Goal: Contribute content: Contribute content

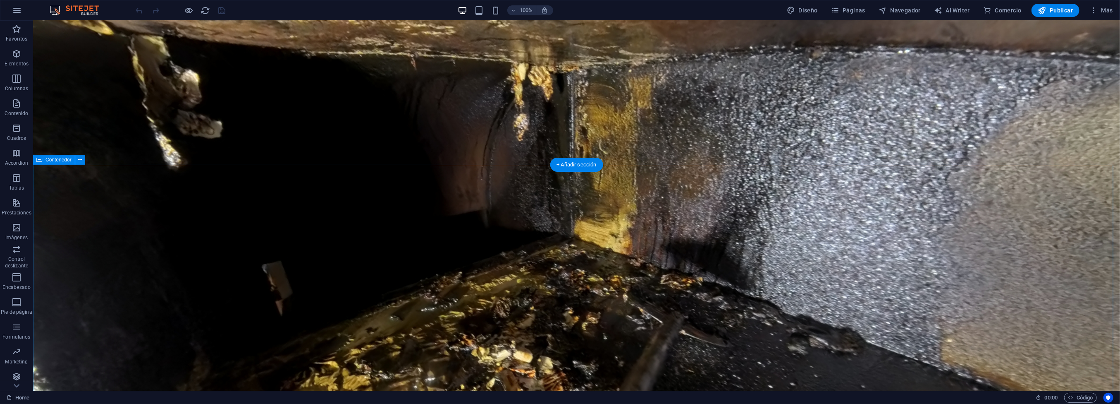
scroll to position [2316, 0]
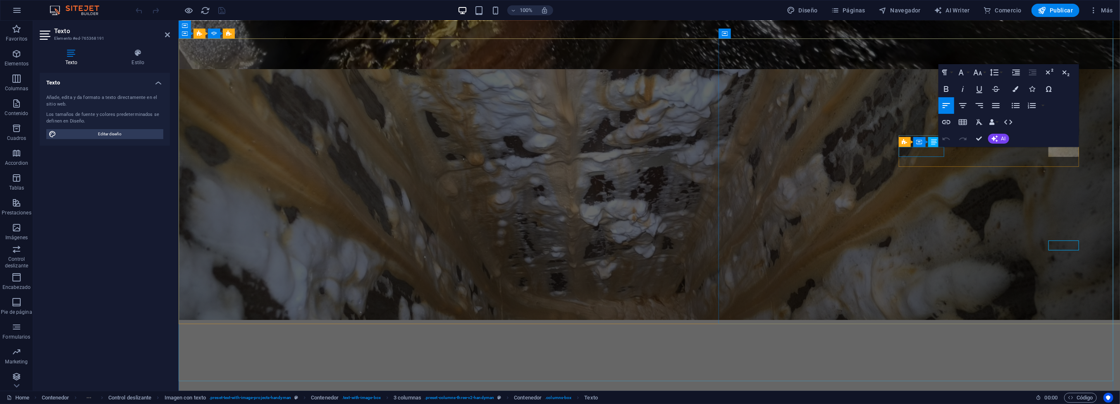
scroll to position [2222, 0]
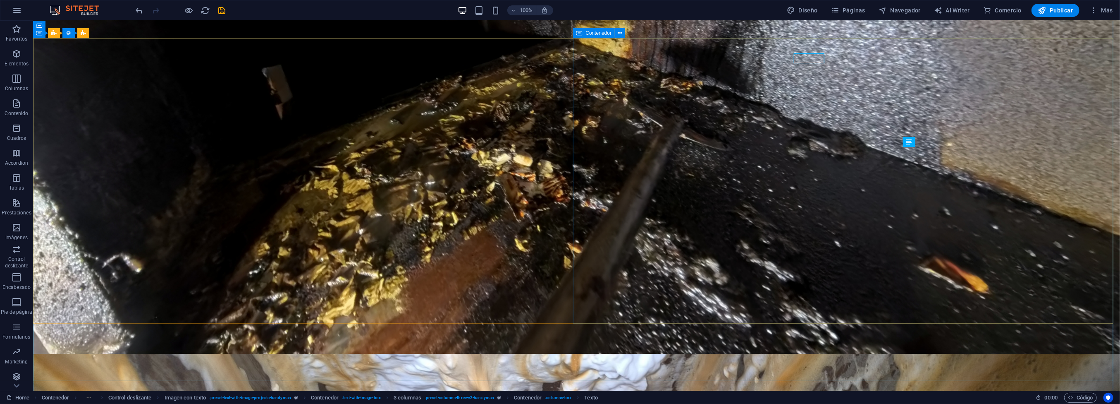
scroll to position [2316, 0]
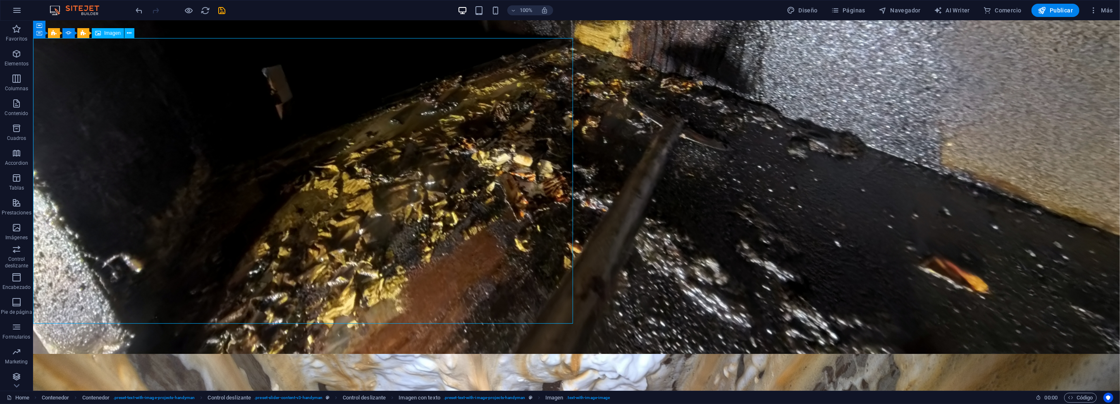
select select "%"
select select "px"
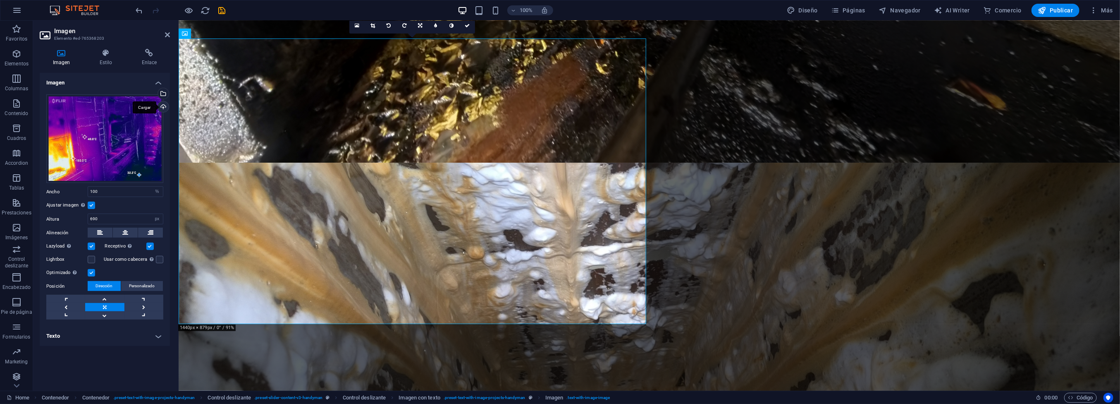
click at [163, 108] on div "Cargar" at bounding box center [162, 107] width 12 height 12
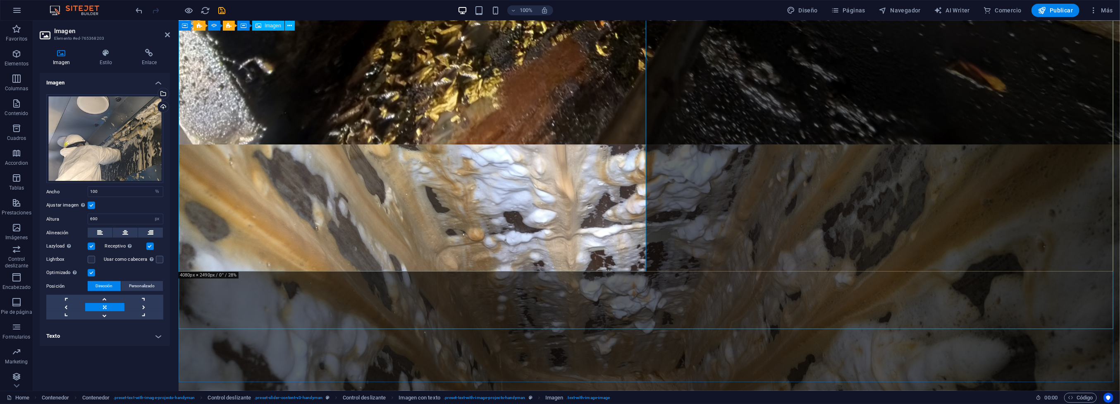
scroll to position [2222, 0]
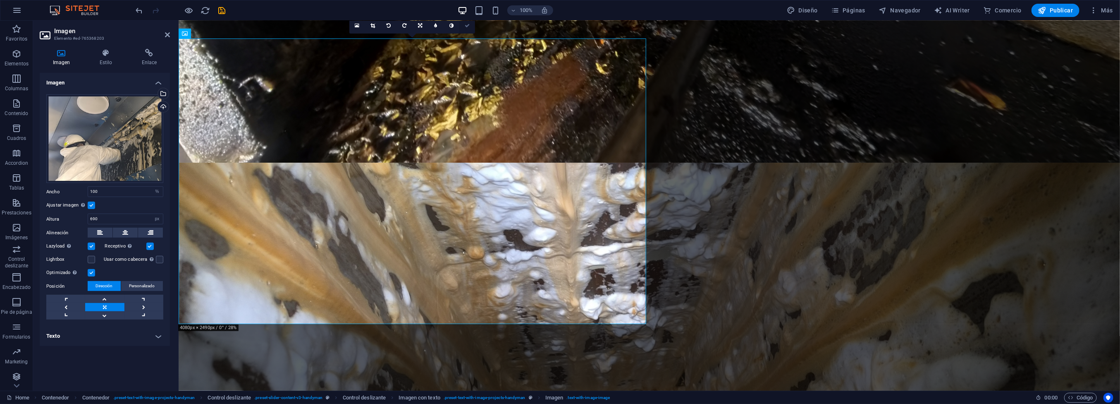
click at [466, 22] on link at bounding box center [467, 26] width 16 height 16
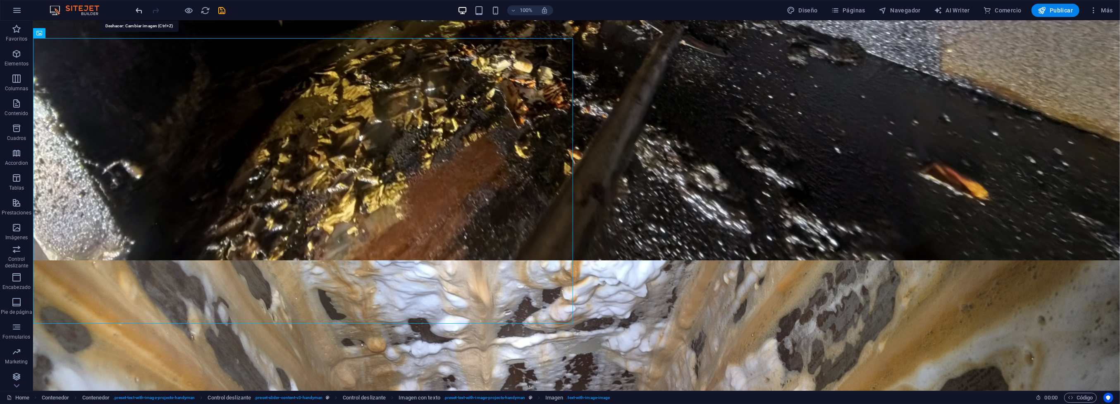
click at [142, 14] on icon "undo" at bounding box center [140, 11] width 10 height 10
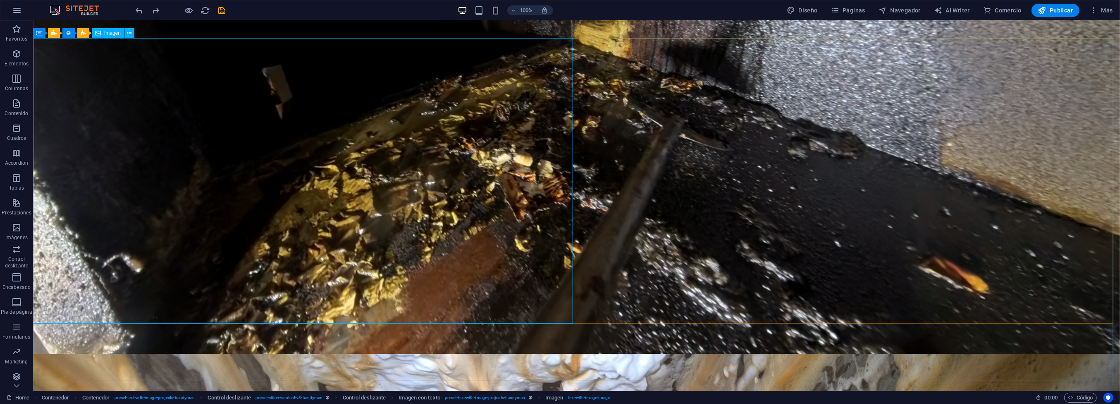
select select "%"
select select "px"
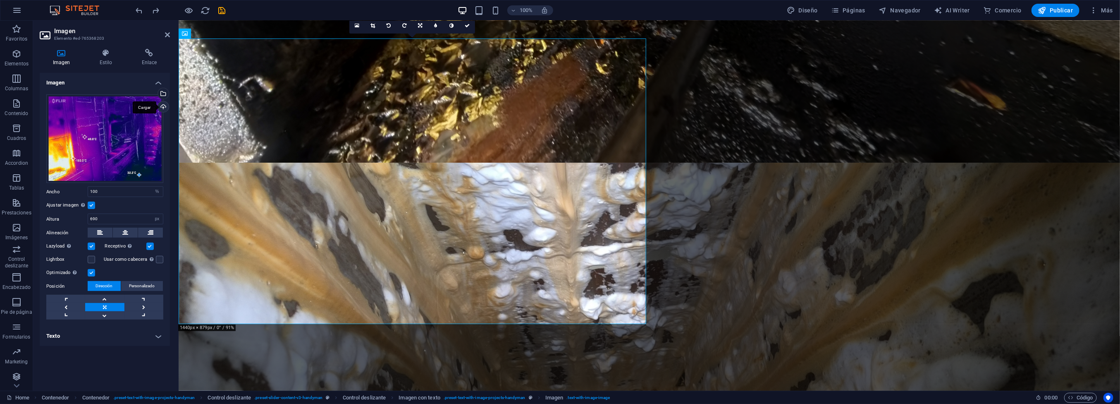
click at [164, 109] on div "Cargar" at bounding box center [162, 107] width 12 height 12
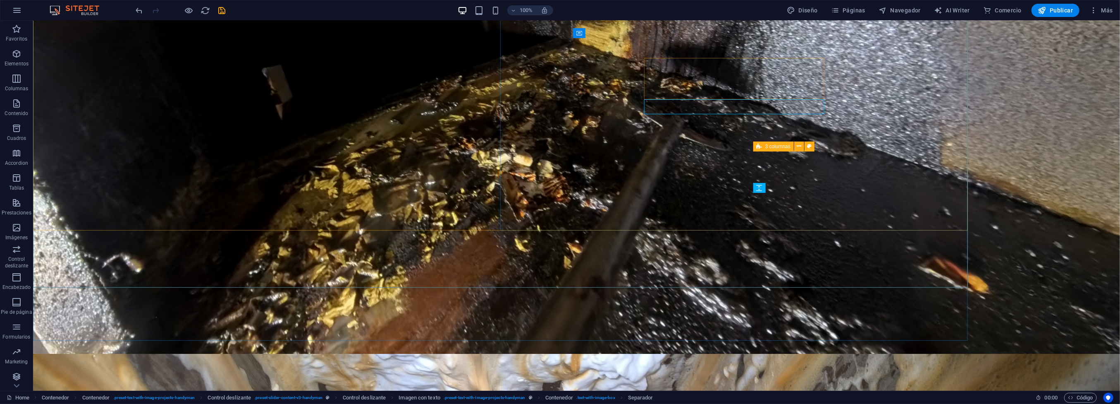
scroll to position [2316, 0]
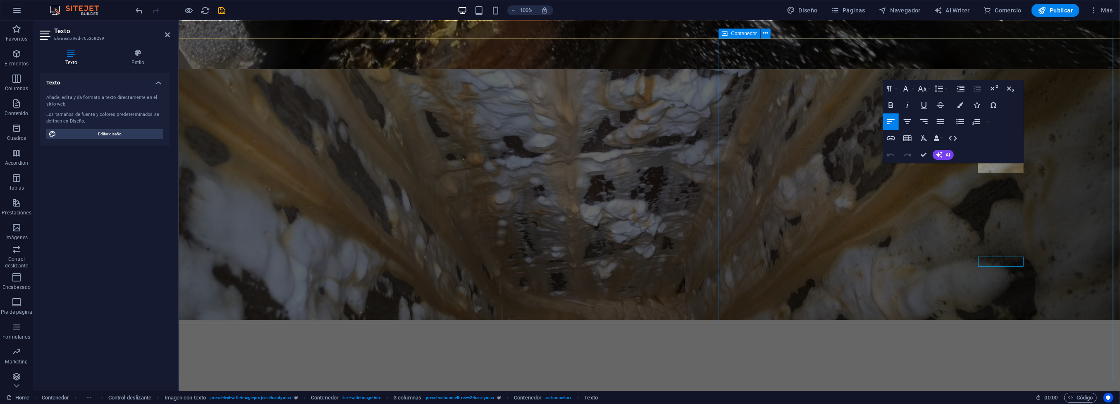
scroll to position [2222, 0]
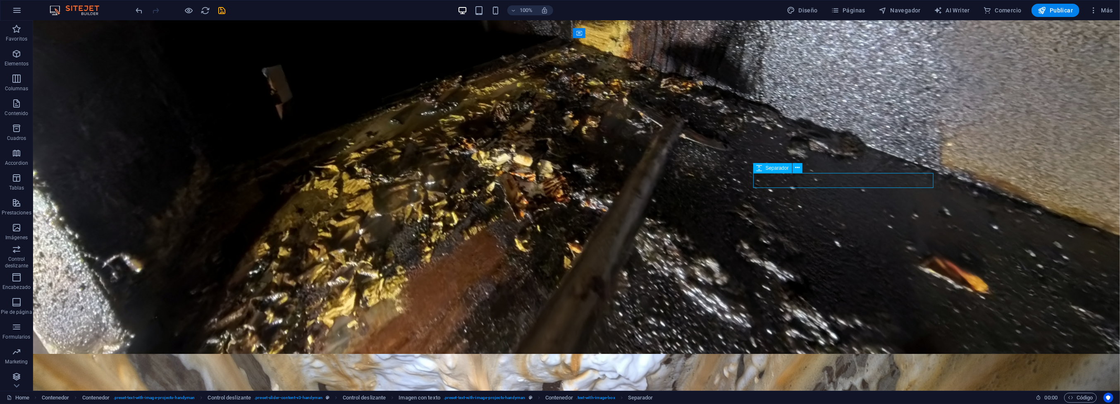
scroll to position [2316, 0]
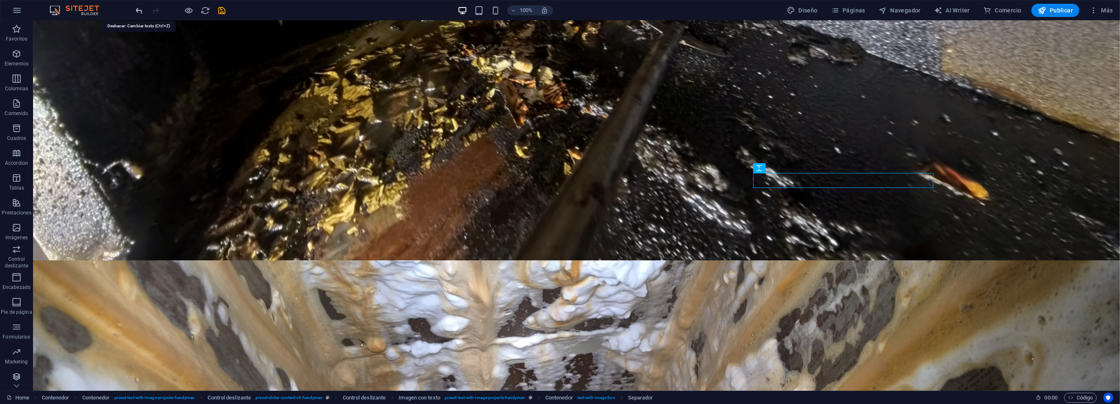
click at [139, 14] on icon "undo" at bounding box center [140, 11] width 10 height 10
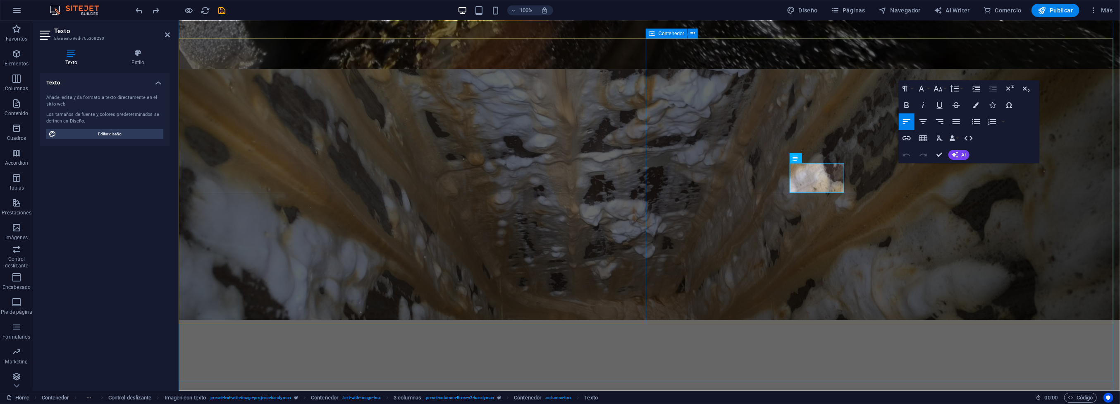
scroll to position [2222, 0]
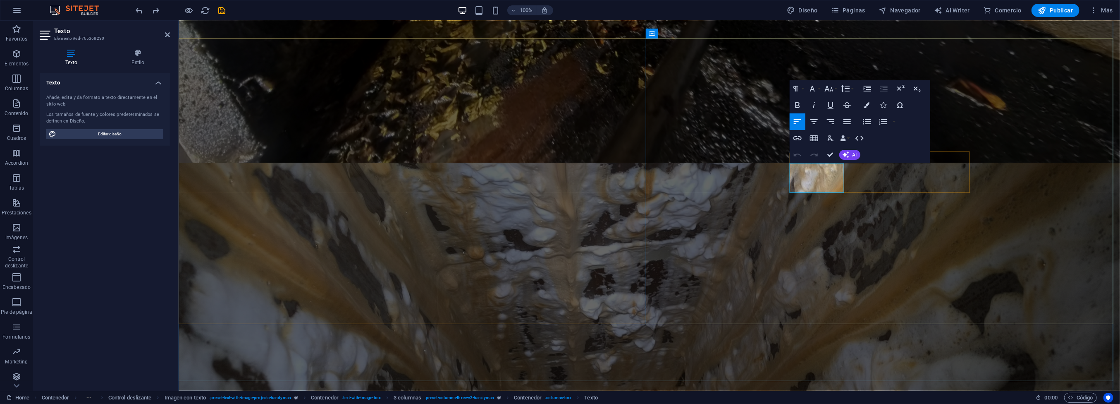
drag, startPoint x: 805, startPoint y: 215, endPoint x: 821, endPoint y: 208, distance: 17.8
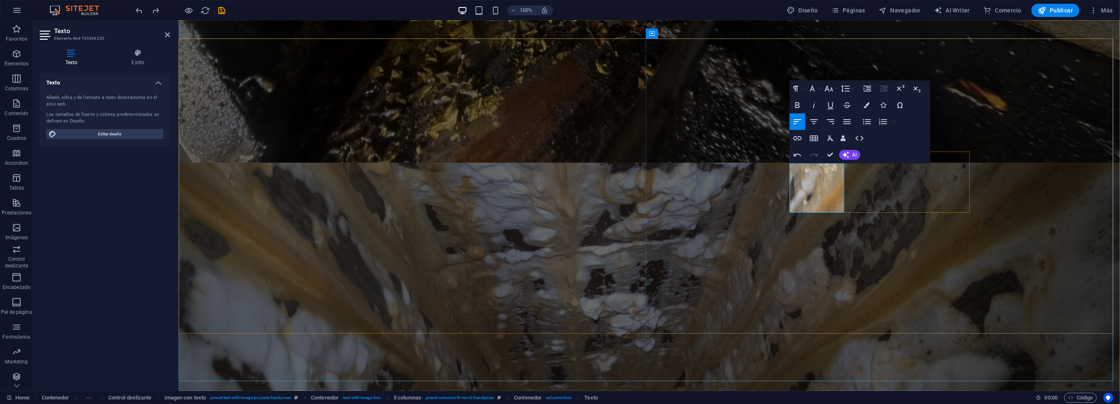
drag, startPoint x: 820, startPoint y: 208, endPoint x: 825, endPoint y: 208, distance: 4.6
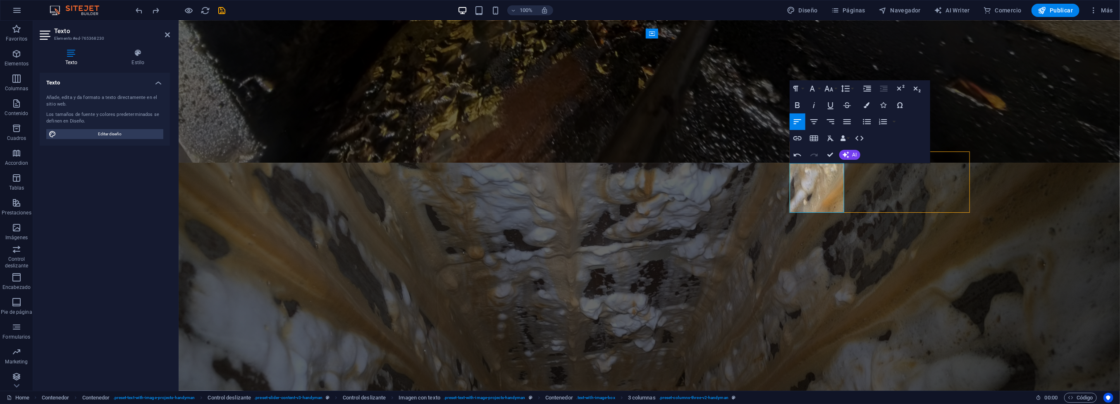
scroll to position [2316, 0]
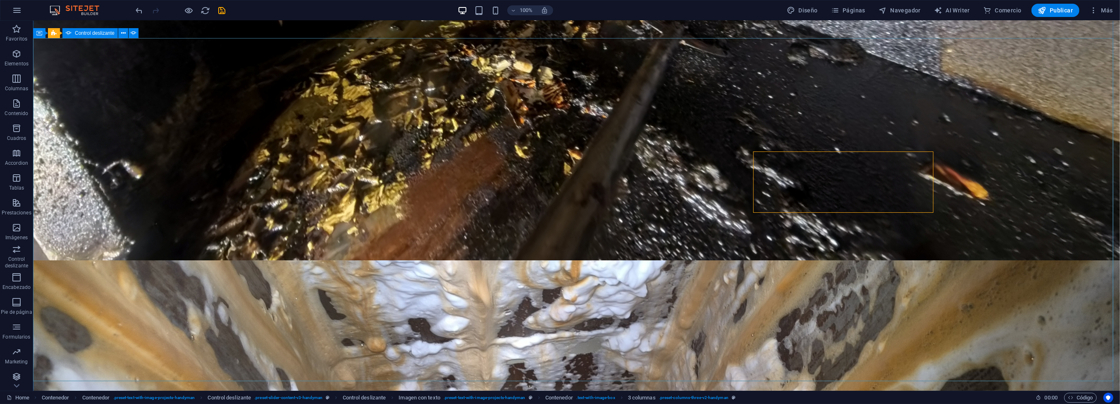
select select "%"
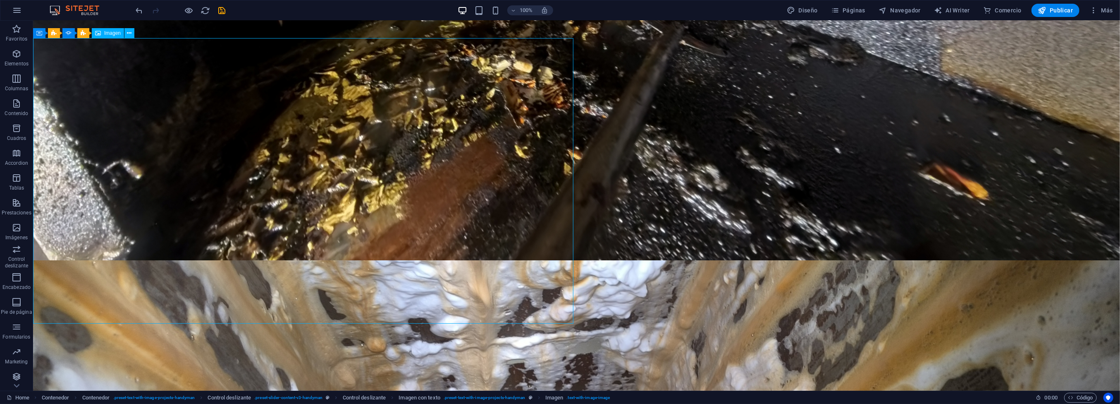
select select "px"
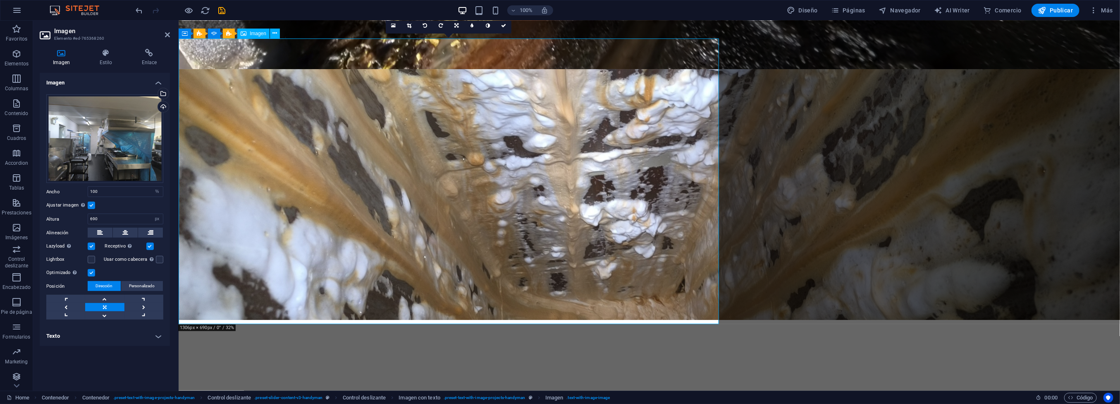
scroll to position [2222, 0]
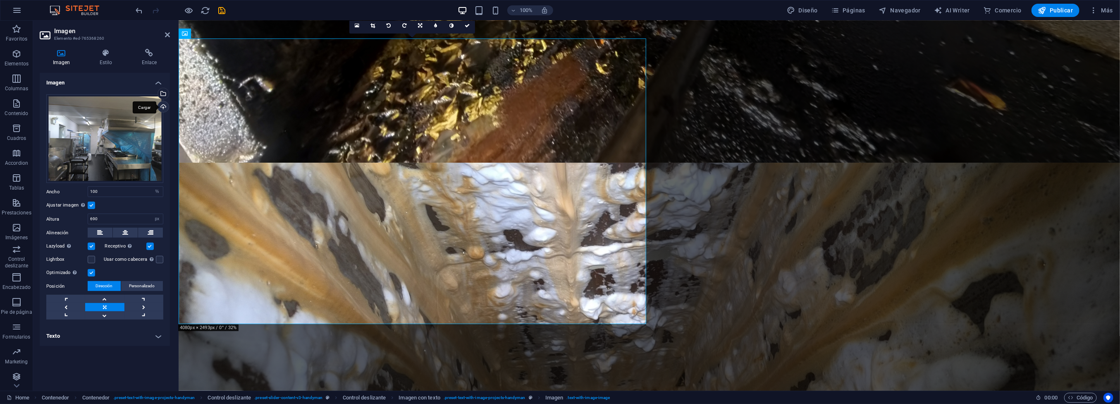
click at [164, 105] on div "Cargar" at bounding box center [162, 107] width 12 height 12
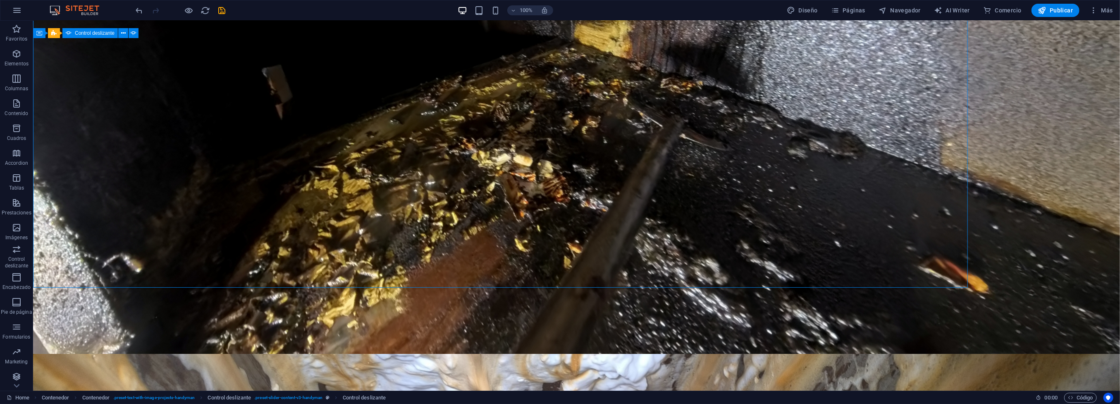
scroll to position [2316, 0]
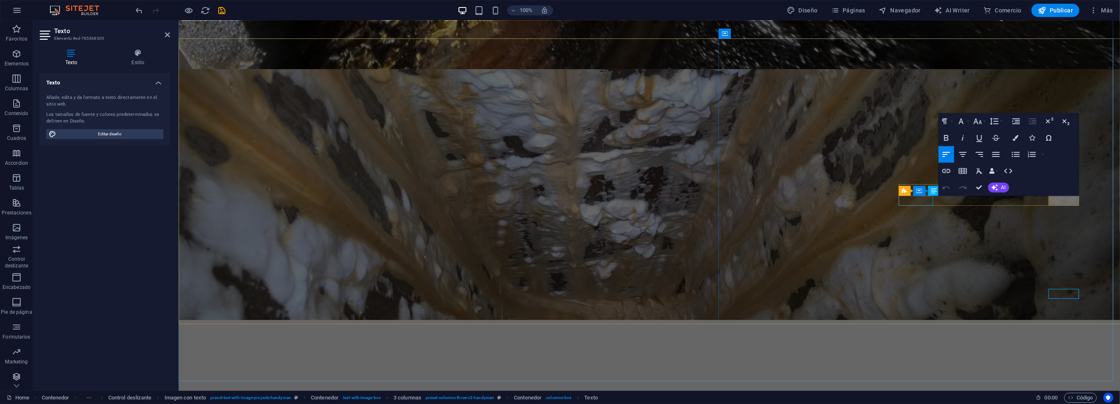
scroll to position [2222, 0]
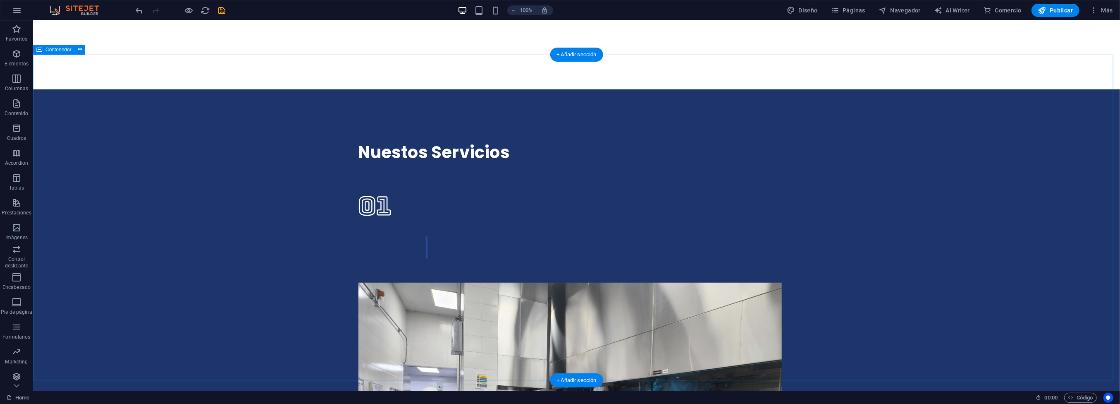
scroll to position [2729, 0]
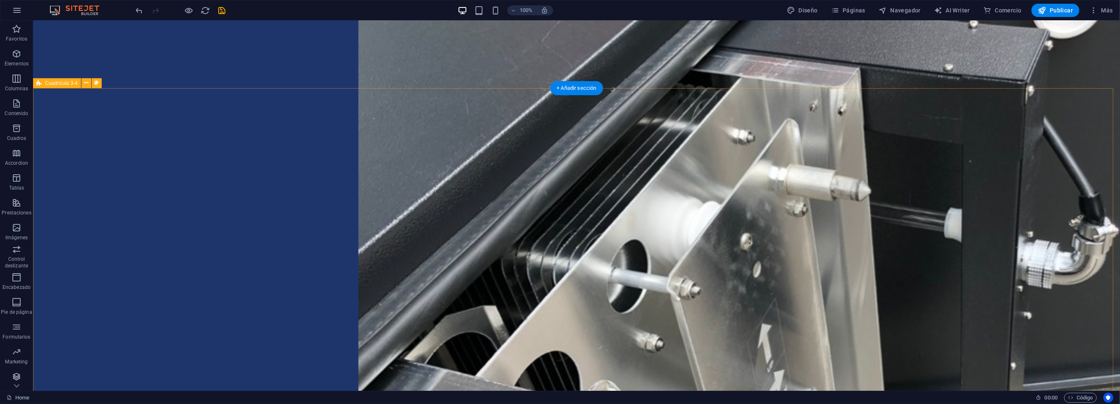
scroll to position [3638, 0]
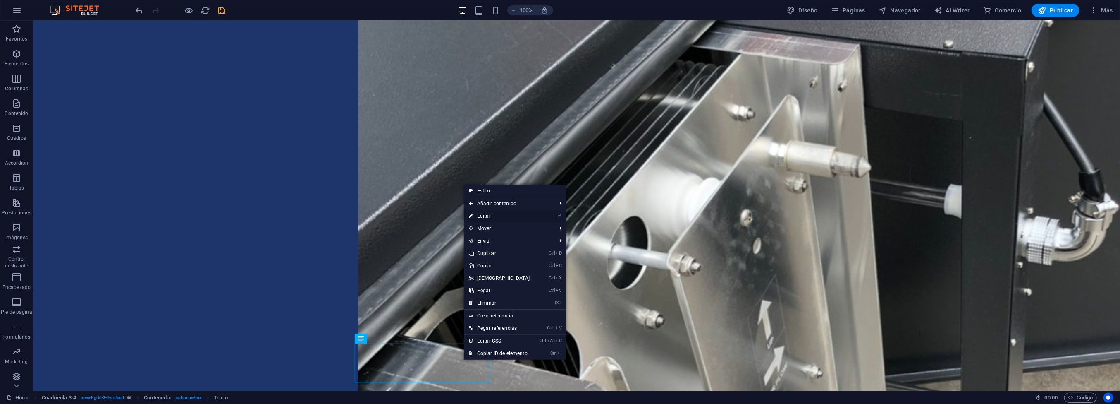
click at [488, 216] on link "⏎ Editar" at bounding box center [499, 216] width 71 height 12
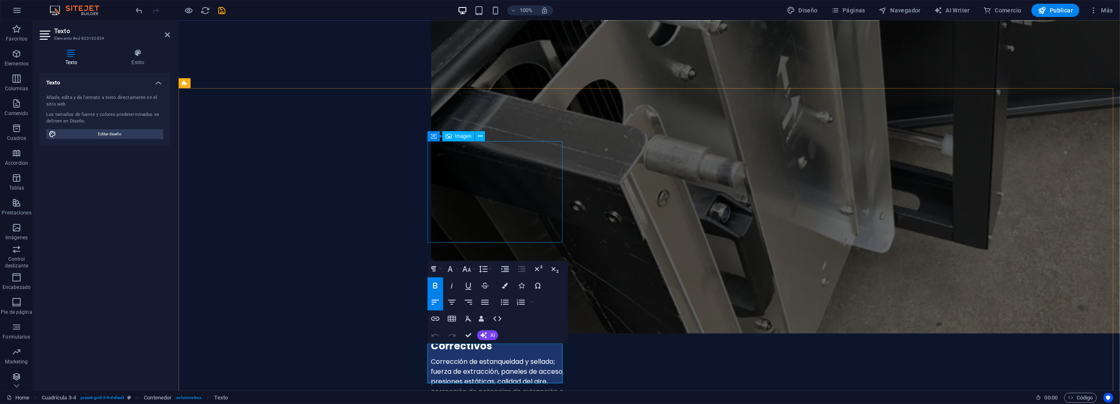
scroll to position [3545, 0]
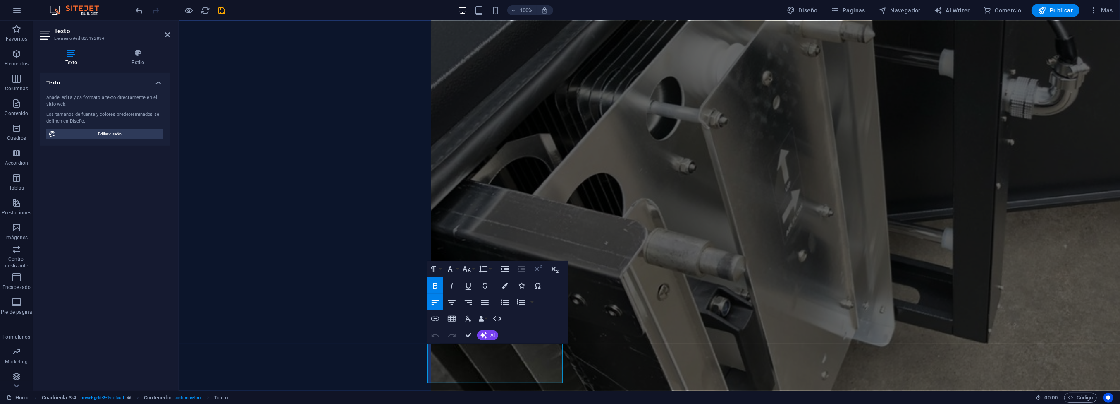
click at [538, 270] on icon "button" at bounding box center [538, 268] width 7 height 6
click at [435, 335] on icon "button" at bounding box center [435, 335] width 10 height 10
click at [449, 303] on icon "button" at bounding box center [452, 302] width 10 height 10
click at [469, 303] on icon "button" at bounding box center [469, 302] width 10 height 10
click at [488, 303] on icon "button" at bounding box center [485, 302] width 10 height 10
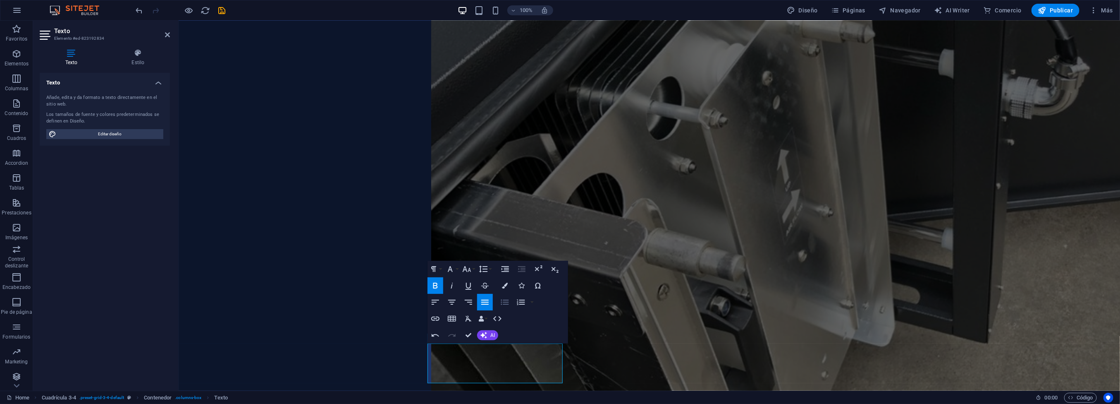
click at [503, 303] on icon "button" at bounding box center [505, 302] width 10 height 10
click at [519, 303] on icon "button" at bounding box center [521, 302] width 10 height 10
click at [470, 304] on icon "button" at bounding box center [469, 302] width 10 height 10
click at [453, 304] on icon "button" at bounding box center [452, 302] width 10 height 10
click at [435, 303] on icon "button" at bounding box center [435, 302] width 10 height 10
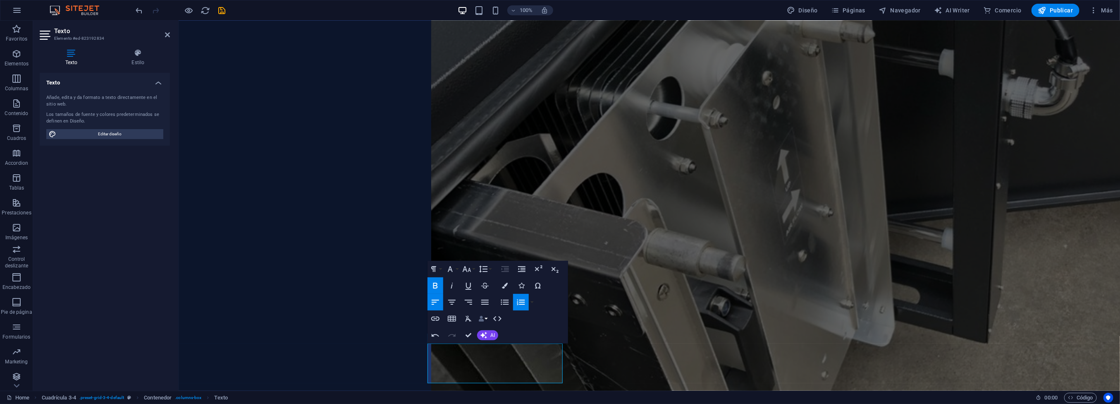
click at [484, 317] on button "Data Bindings" at bounding box center [483, 318] width 12 height 17
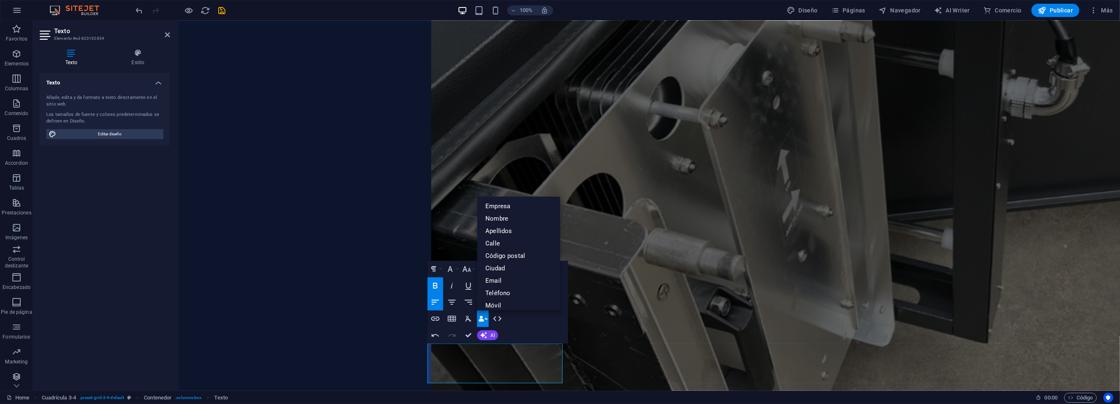
click at [522, 340] on div "Paragraph Format Normal Heading 1 Heading 2 Heading 3 Heading 4 Heading 5 Headi…" at bounding box center [498, 302] width 141 height 83
click at [516, 325] on div "Paragraph Format Normal Heading 1 Heading 2 Heading 3 Heading 4 Heading 5 Headi…" at bounding box center [498, 302] width 141 height 83
click at [478, 316] on icon "button" at bounding box center [481, 319] width 6 height 6
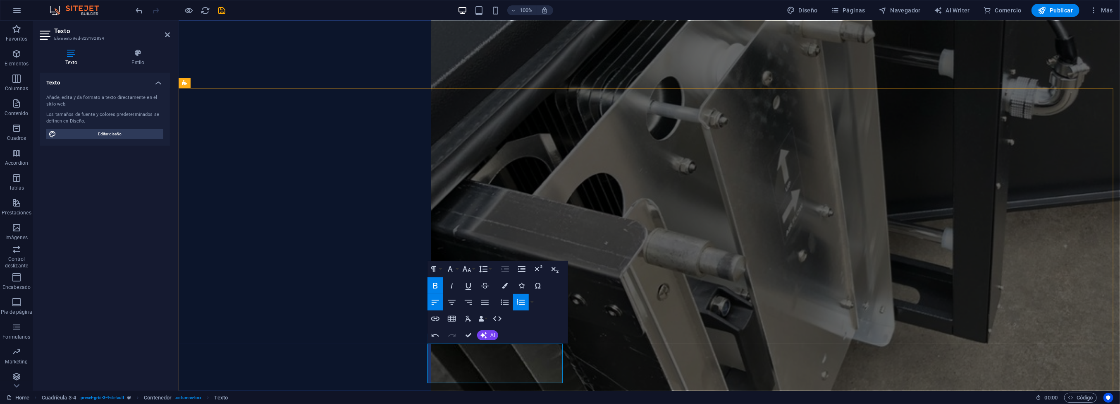
drag, startPoint x: 493, startPoint y: 368, endPoint x: 453, endPoint y: 367, distance: 40.1
click at [432, 302] on icon "button" at bounding box center [435, 301] width 7 height 5
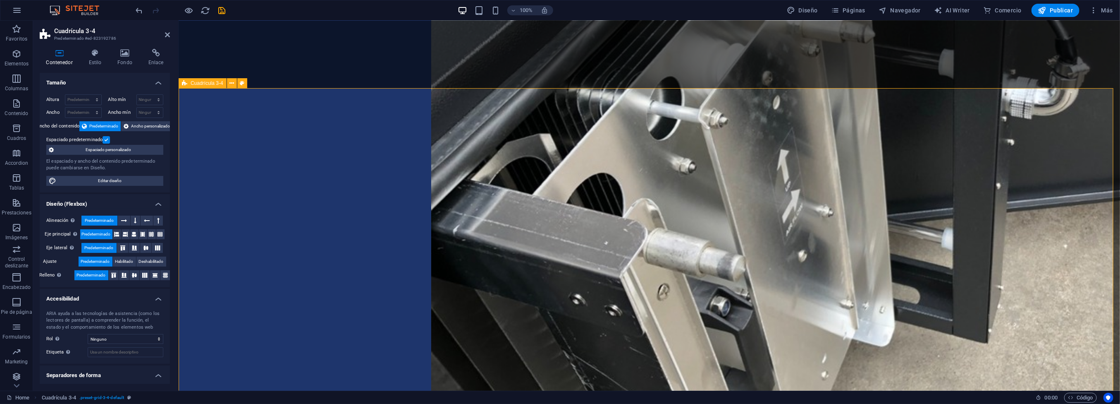
drag, startPoint x: 915, startPoint y: 131, endPoint x: 911, endPoint y: 130, distance: 4.3
click at [224, 10] on icon "save" at bounding box center [223, 11] width 10 height 10
checkbox input "false"
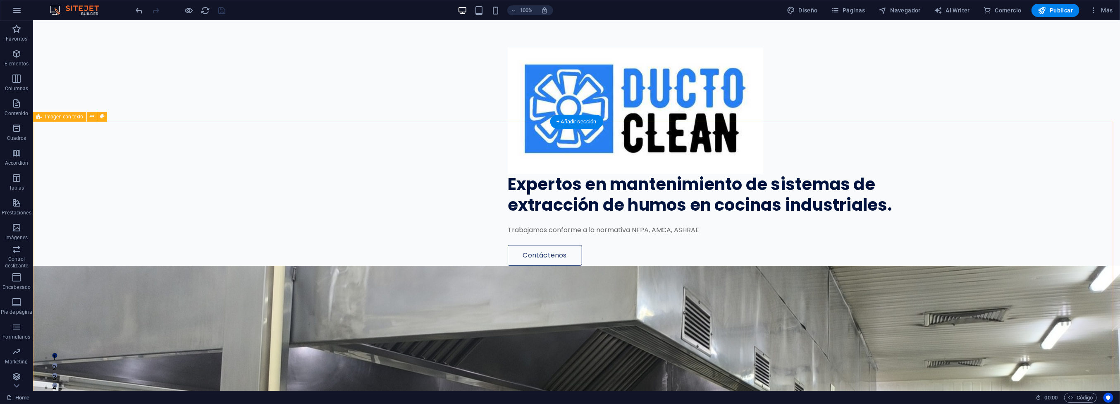
scroll to position [0, 0]
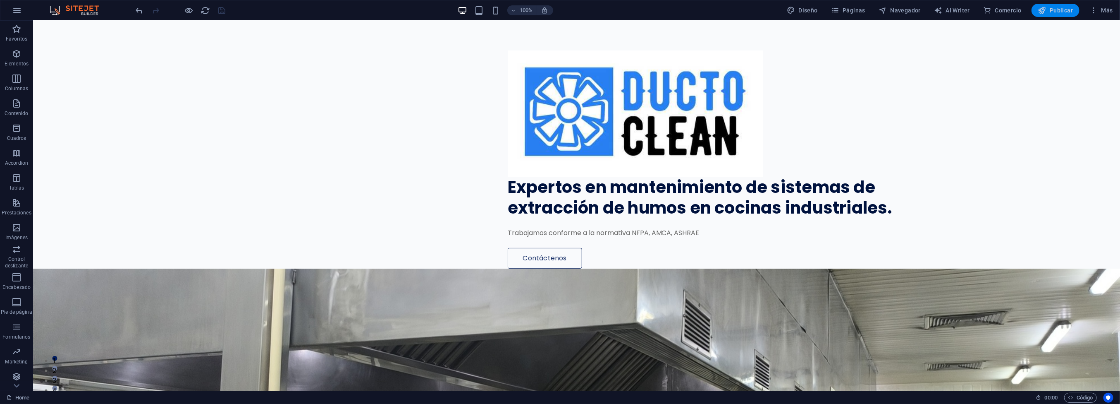
click at [1061, 7] on span "Publicar" at bounding box center [1055, 10] width 35 height 8
